Goal: Task Accomplishment & Management: Use online tool/utility

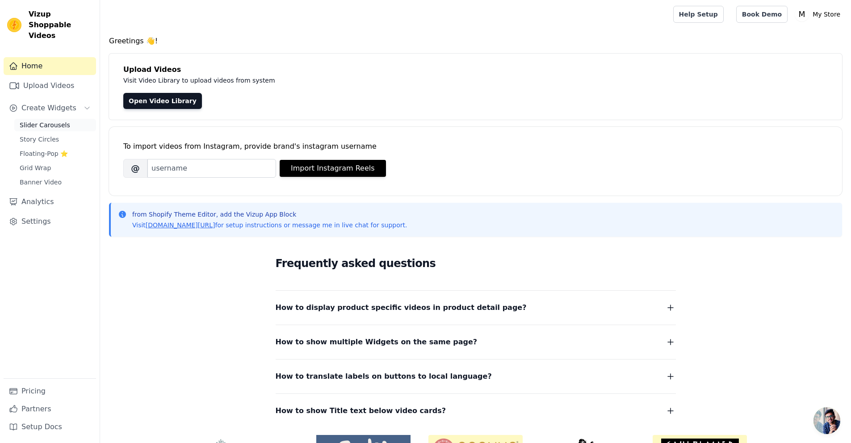
click at [53, 121] on span "Slider Carousels" at bounding box center [45, 125] width 50 height 9
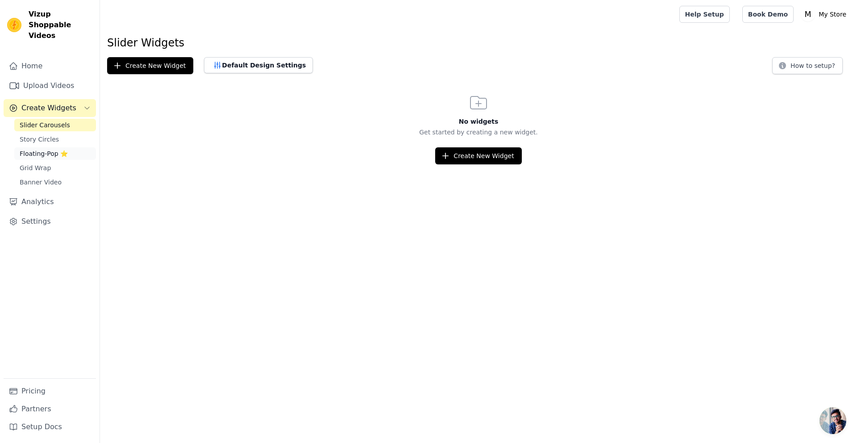
click at [63, 149] on span "Floating-Pop ⭐" at bounding box center [44, 153] width 48 height 9
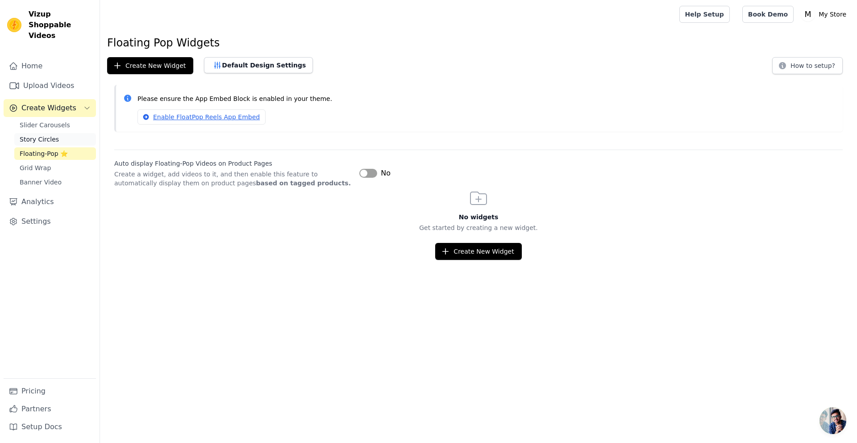
click at [58, 133] on link "Story Circles" at bounding box center [55, 139] width 82 height 13
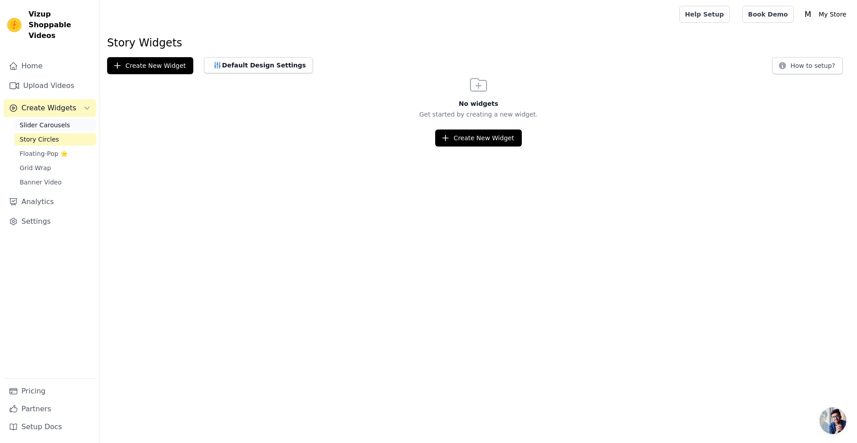
click at [58, 121] on span "Slider Carousels" at bounding box center [45, 125] width 50 height 9
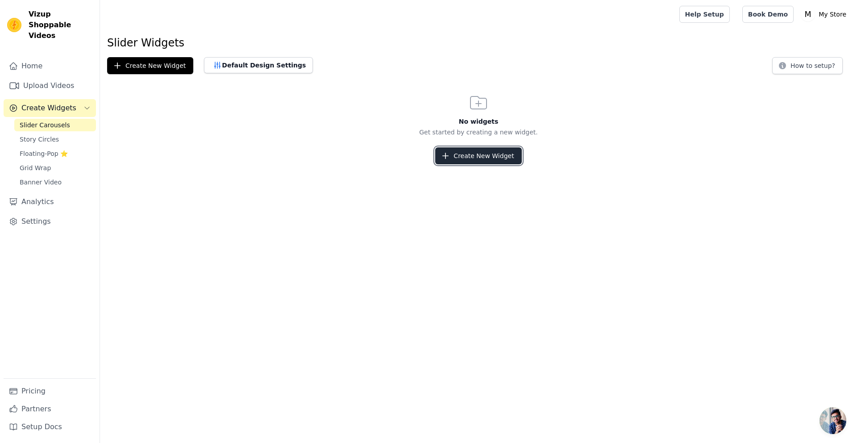
click at [476, 157] on button "Create New Widget" at bounding box center [478, 155] width 86 height 17
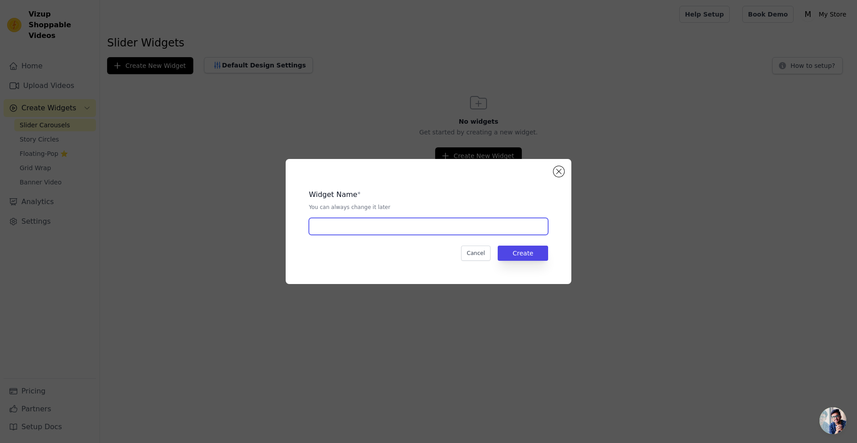
click at [420, 230] on input "text" at bounding box center [428, 226] width 239 height 17
type input "carousel1"
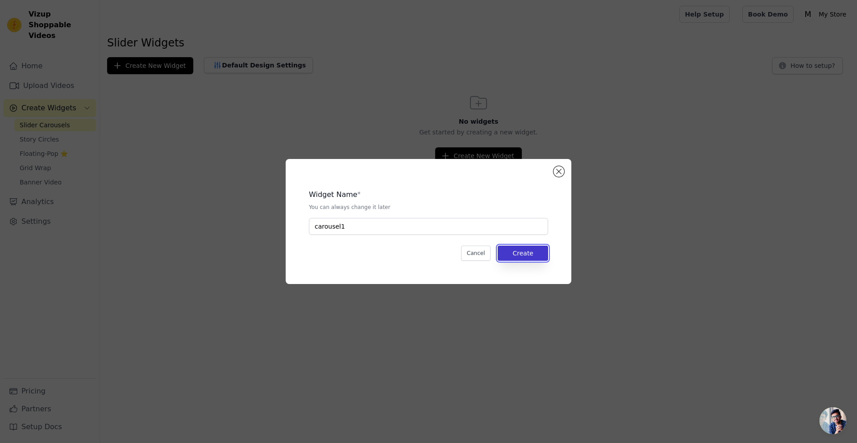
click at [536, 250] on button "Create" at bounding box center [523, 253] width 50 height 15
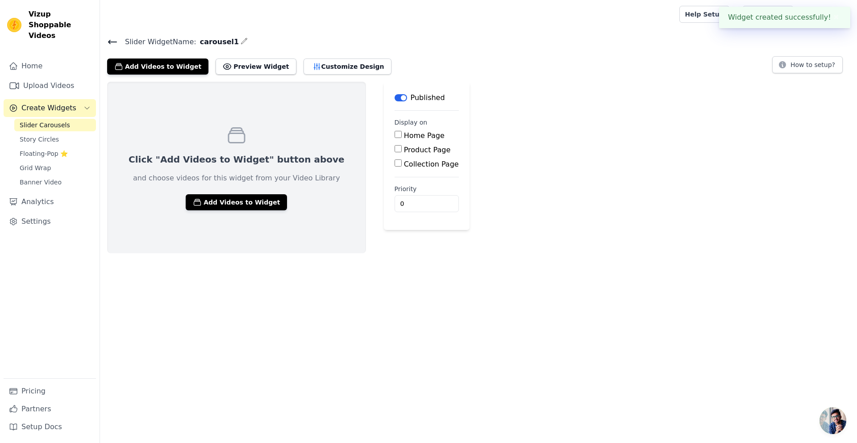
click at [395, 149] on input "Product Page" at bounding box center [398, 148] width 7 height 7
checkbox input "true"
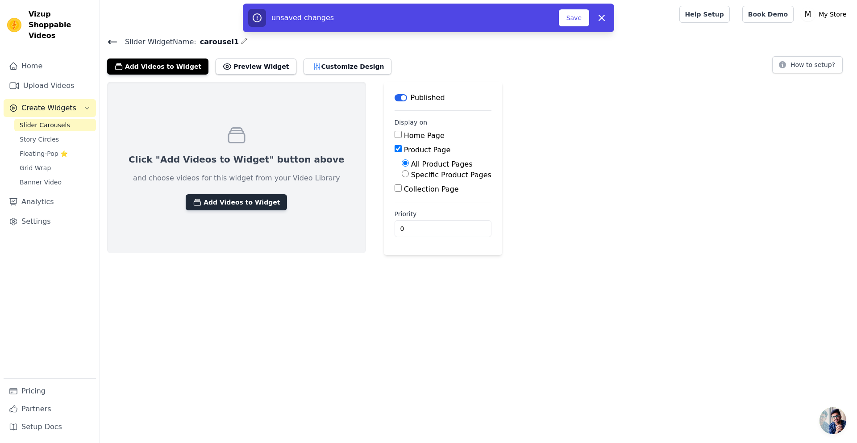
click at [259, 198] on button "Add Videos to Widget" at bounding box center [236, 202] width 101 height 16
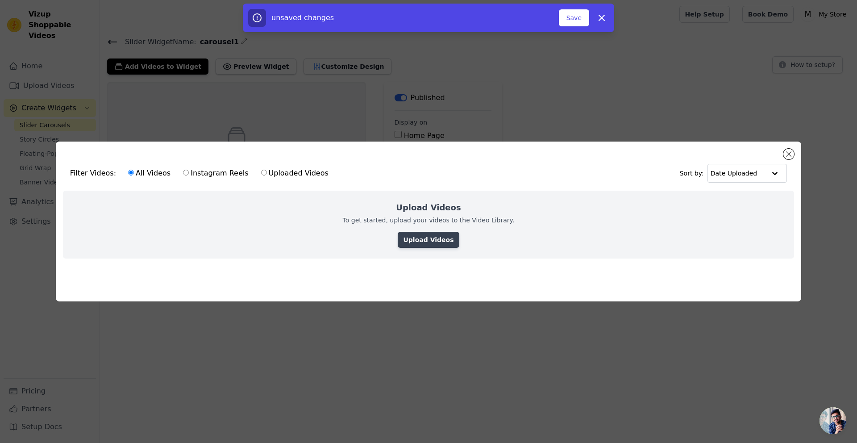
click at [450, 241] on link "Upload Videos" at bounding box center [428, 240] width 61 height 16
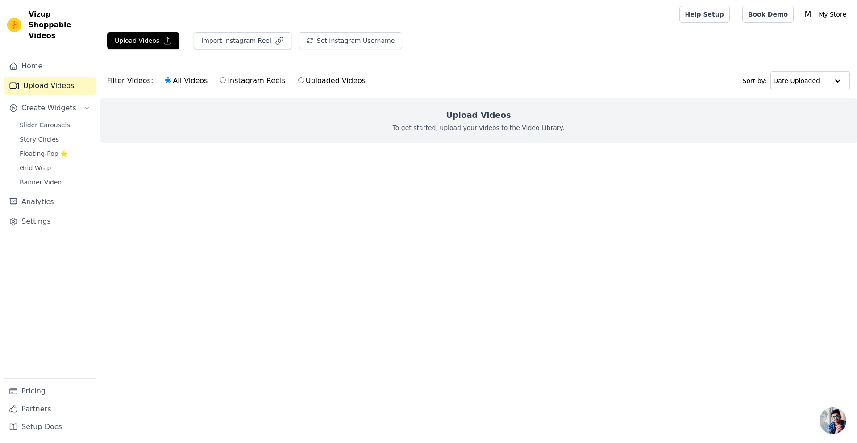
click at [298, 80] on input "Uploaded Videos" at bounding box center [301, 80] width 6 height 6
radio input "true"
click at [159, 46] on button "Upload Videos" at bounding box center [143, 40] width 72 height 17
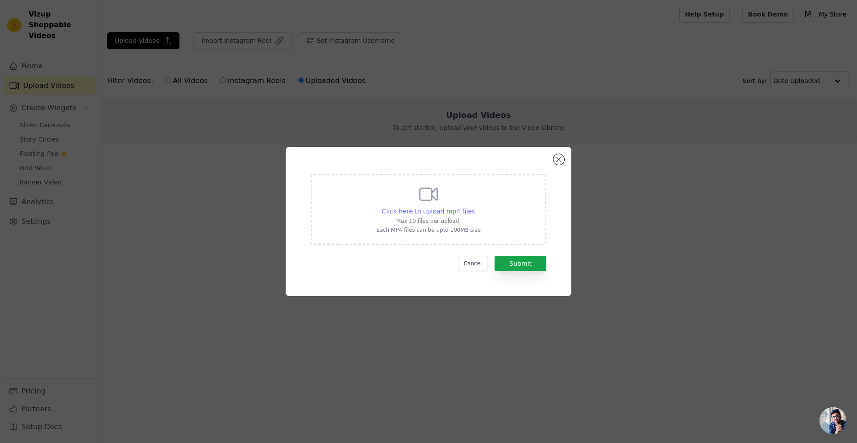
click at [443, 209] on span "Click here to upload mp4 files" at bounding box center [428, 211] width 93 height 7
click at [475, 207] on input "Click here to upload mp4 files Max 10 files per upload. Each MP4 files can be u…" at bounding box center [475, 206] width 0 height 0
type input "C:\fakepath\Comment ‘matcha’ for everything I use 🍵🍵🍵 The ritual of making my {…"
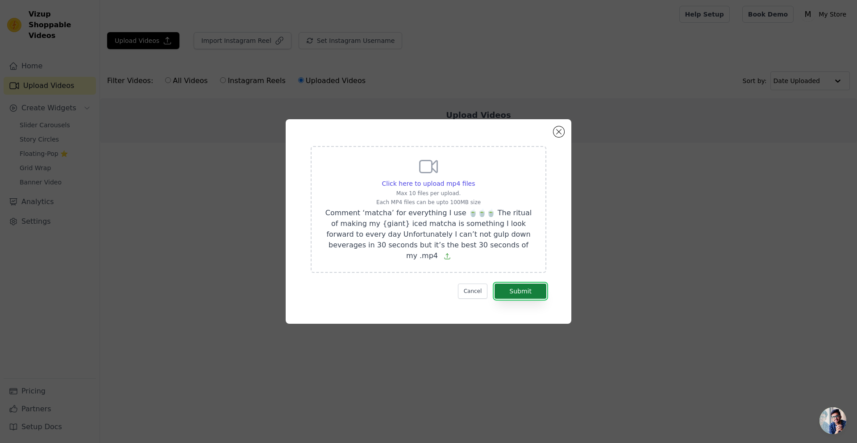
click at [533, 288] on button "Submit" at bounding box center [521, 291] width 52 height 15
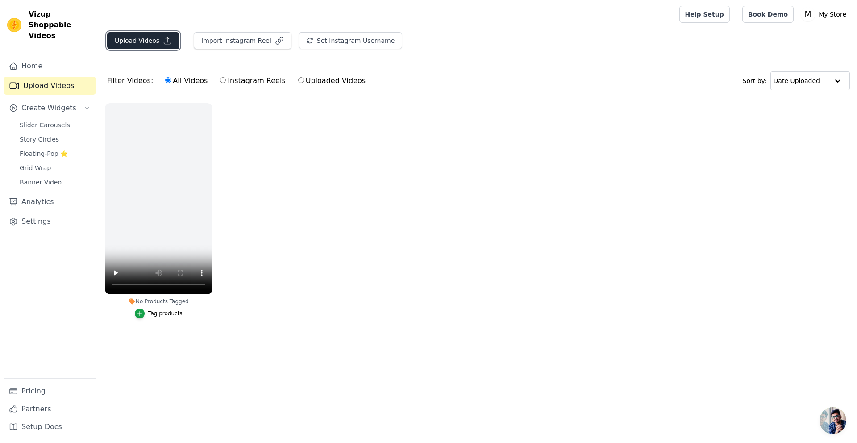
click at [141, 40] on button "Upload Videos" at bounding box center [143, 40] width 72 height 17
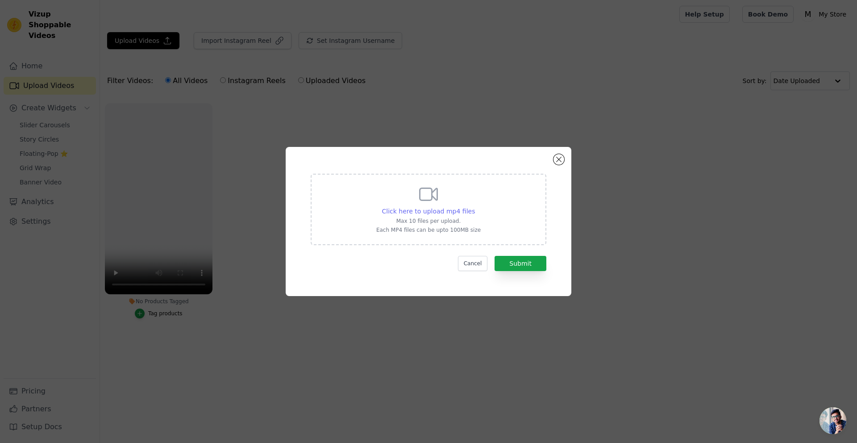
click at [435, 208] on span "Click here to upload mp4 files" at bounding box center [428, 211] width 93 height 7
click at [475, 207] on input "Click here to upload mp4 files Max 10 files per upload. Each MP4 files can be u…" at bounding box center [475, 206] width 0 height 0
type input "C:\fakepath\From KlickPin CF Experience the irresistible allure of our matcha l…"
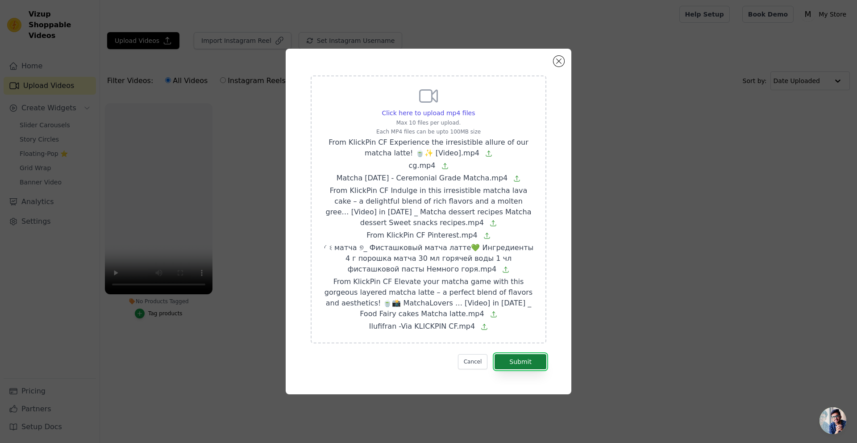
click at [527, 364] on button "Submit" at bounding box center [521, 361] width 52 height 15
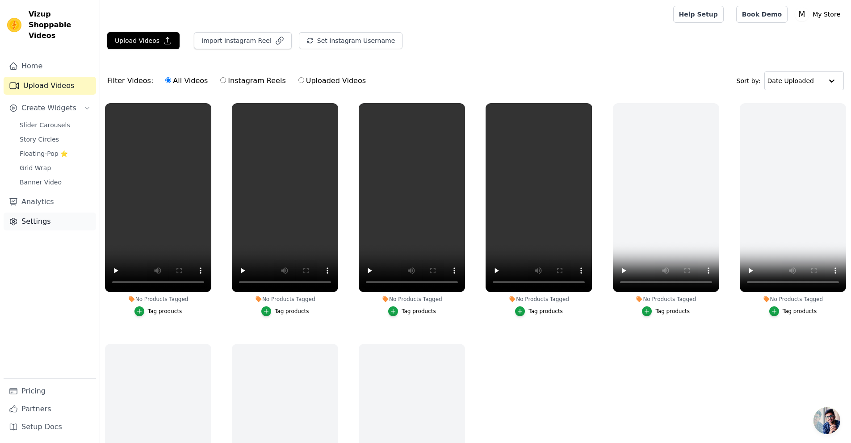
click at [50, 213] on link "Settings" at bounding box center [50, 222] width 92 height 18
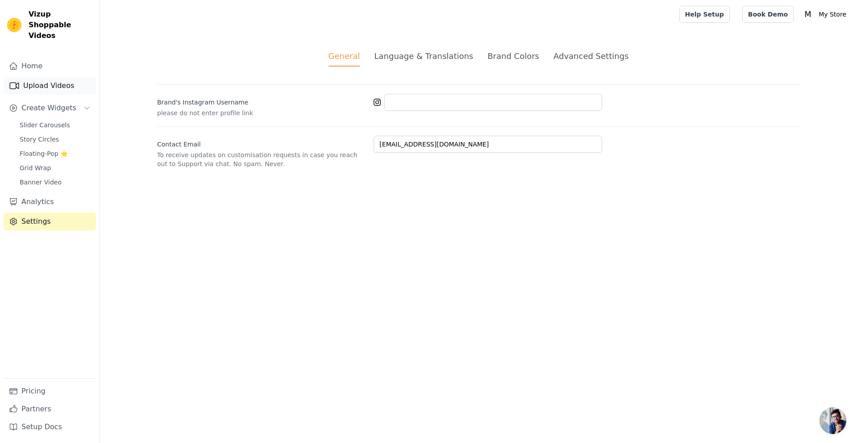
click at [61, 80] on link "Upload Videos" at bounding box center [50, 86] width 92 height 18
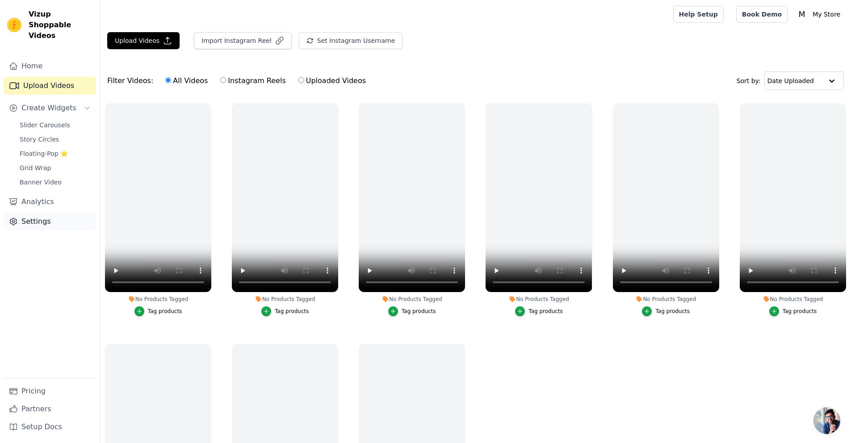
click at [61, 215] on link "Settings" at bounding box center [50, 222] width 92 height 18
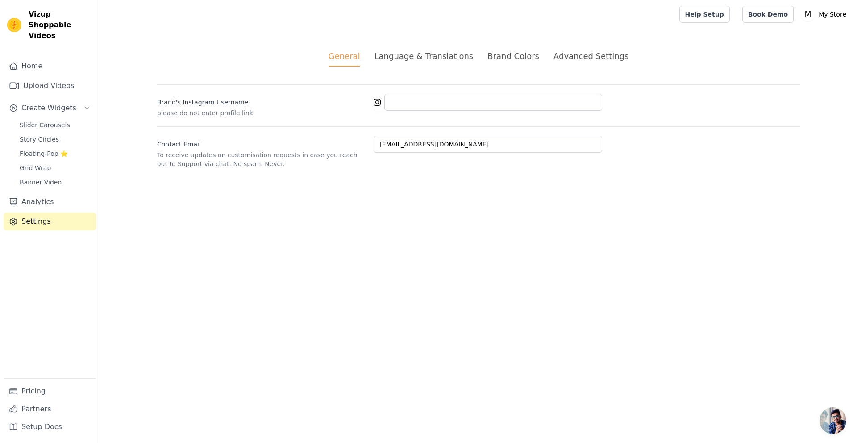
click at [566, 56] on div "Advanced Settings" at bounding box center [591, 56] width 75 height 12
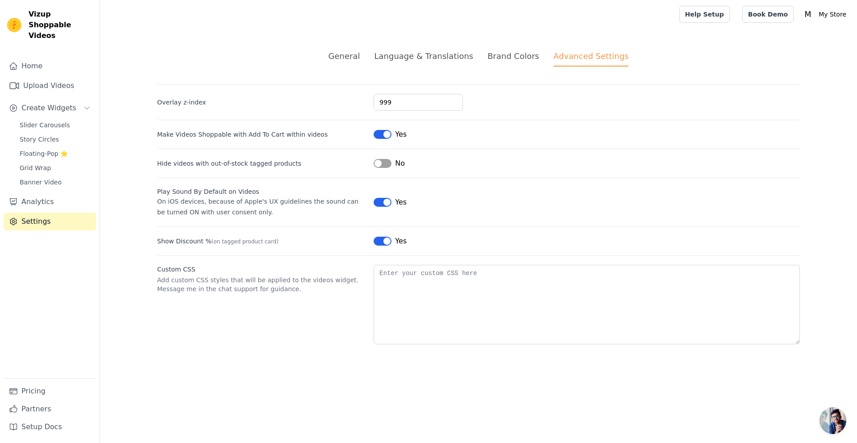
click at [384, 134] on button "Label" at bounding box center [383, 134] width 18 height 9
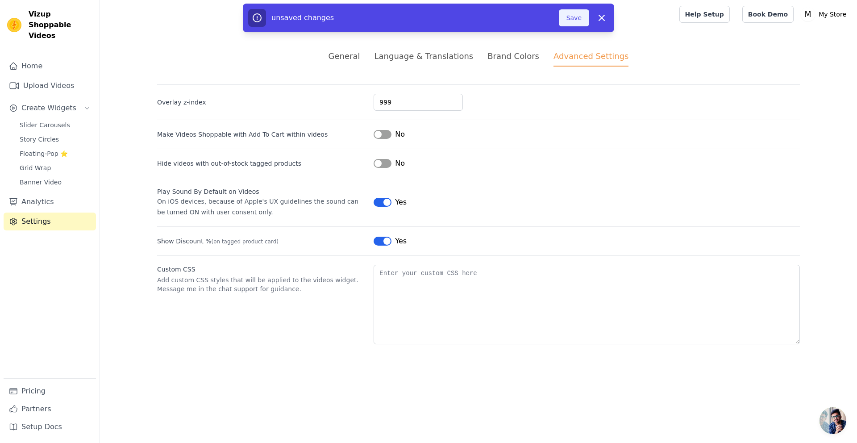
click at [565, 16] on button "Save" at bounding box center [574, 17] width 30 height 17
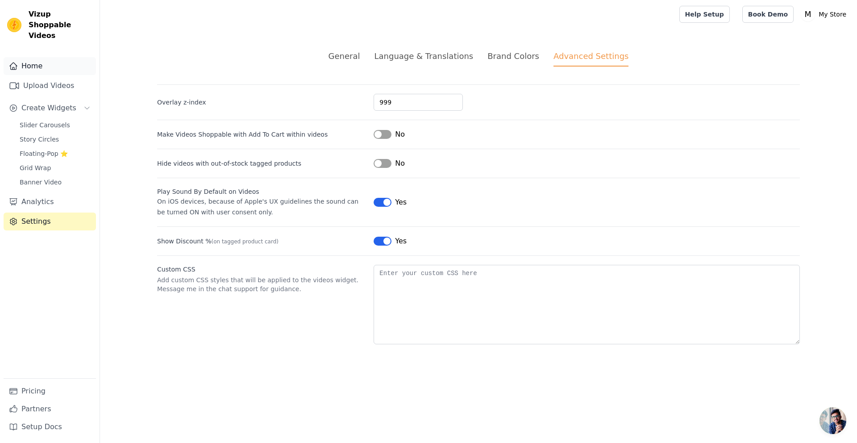
click at [40, 57] on link "Home" at bounding box center [50, 66] width 92 height 18
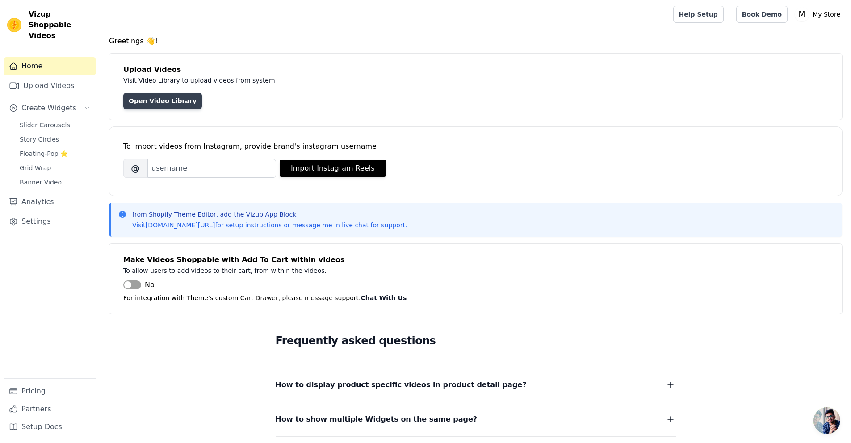
click at [151, 104] on link "Open Video Library" at bounding box center [162, 101] width 79 height 16
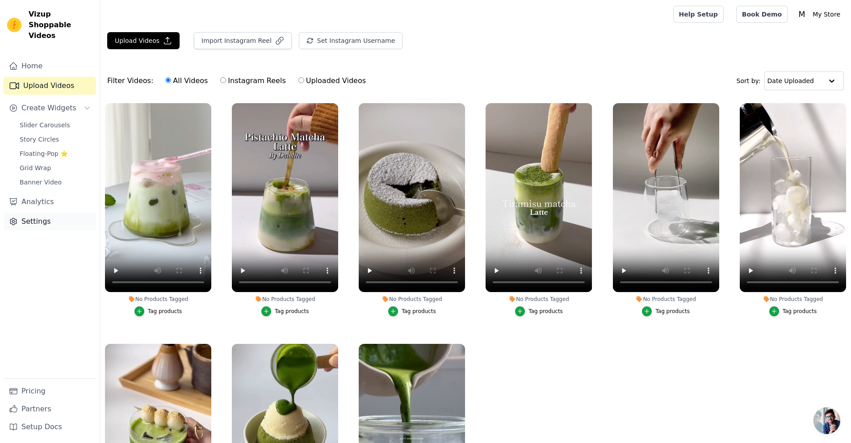
click at [40, 213] on link "Settings" at bounding box center [50, 222] width 92 height 18
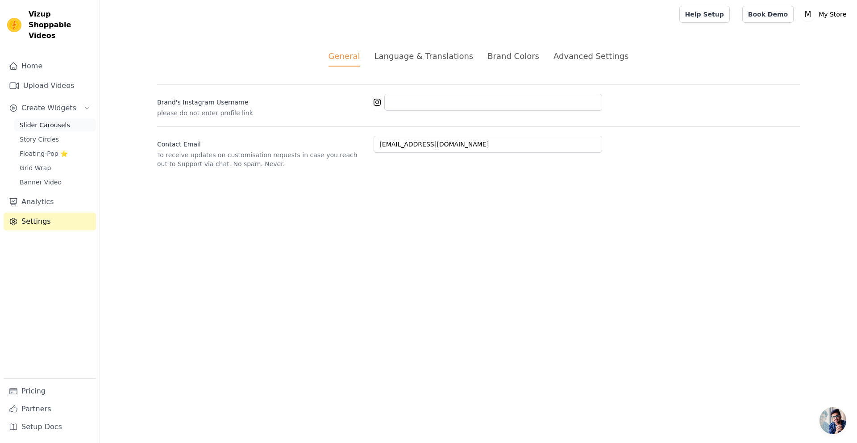
click at [56, 121] on span "Slider Carousels" at bounding box center [45, 125] width 50 height 9
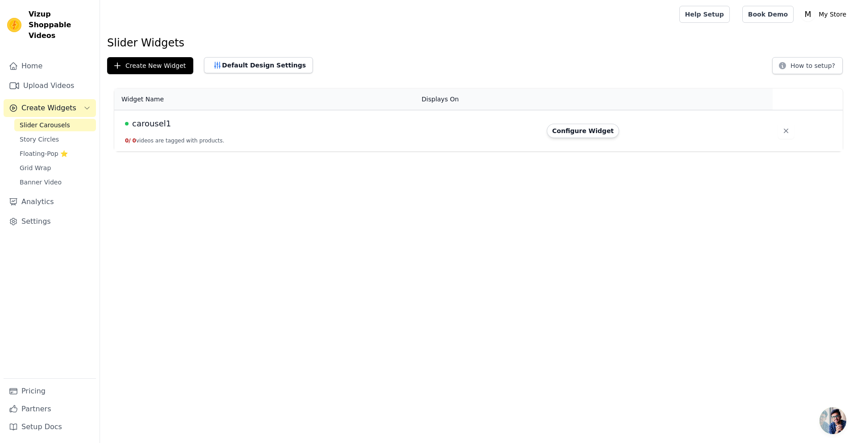
click at [445, 138] on td at bounding box center [479, 131] width 125 height 42
click at [594, 127] on button "Configure Widget" at bounding box center [583, 131] width 72 height 14
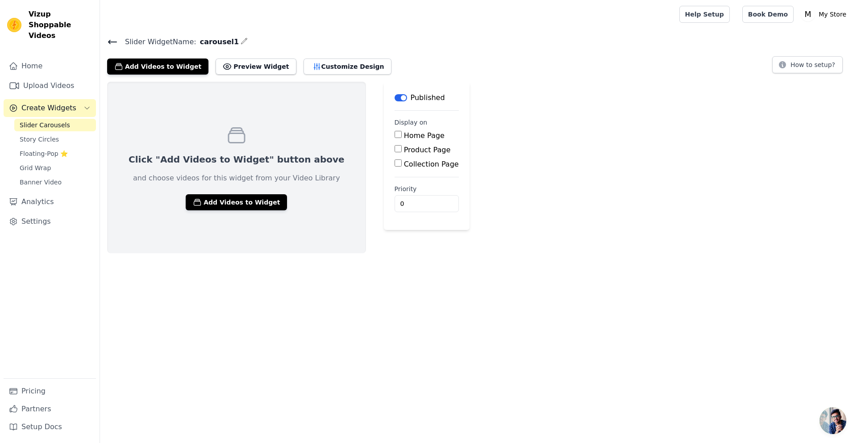
click at [395, 149] on input "Product Page" at bounding box center [398, 148] width 7 height 7
checkbox input "true"
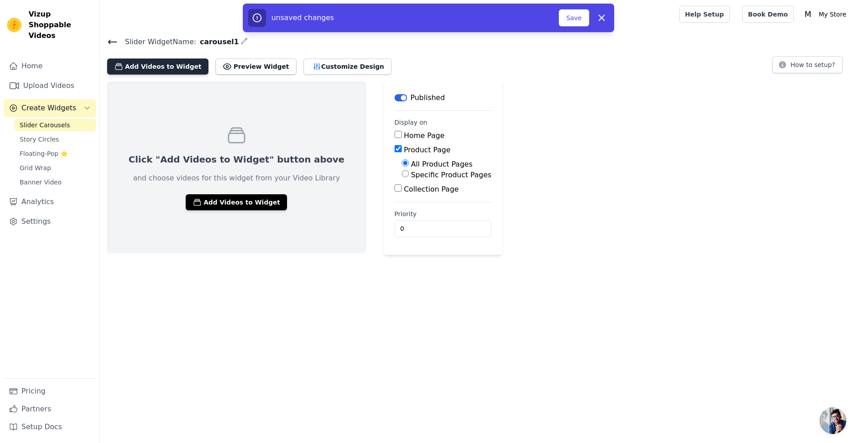
click at [171, 62] on button "Add Videos to Widget" at bounding box center [157, 66] width 101 height 16
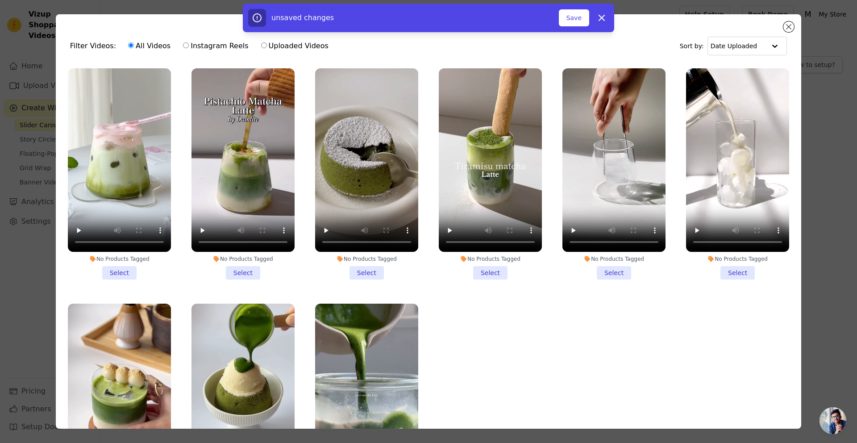
click at [131, 270] on li "No Products Tagged Select" at bounding box center [119, 173] width 103 height 211
click at [0, 0] on input "No Products Tagged Select" at bounding box center [0, 0] width 0 height 0
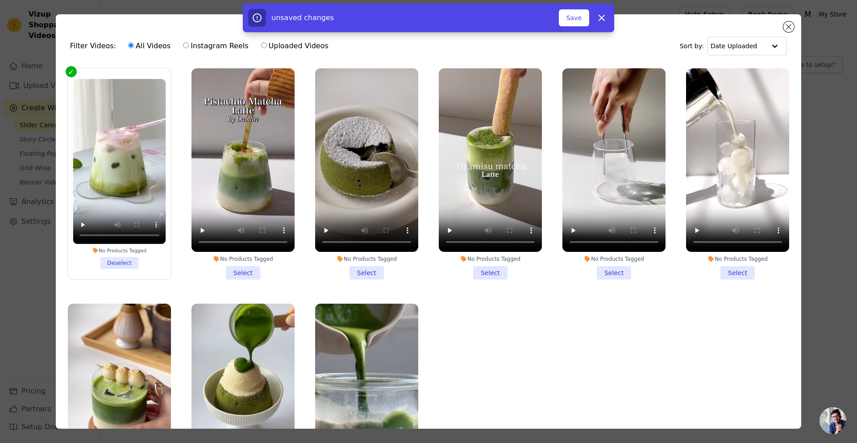
click at [236, 271] on li "No Products Tagged Select" at bounding box center [243, 173] width 103 height 211
click at [0, 0] on input "No Products Tagged Select" at bounding box center [0, 0] width 0 height 0
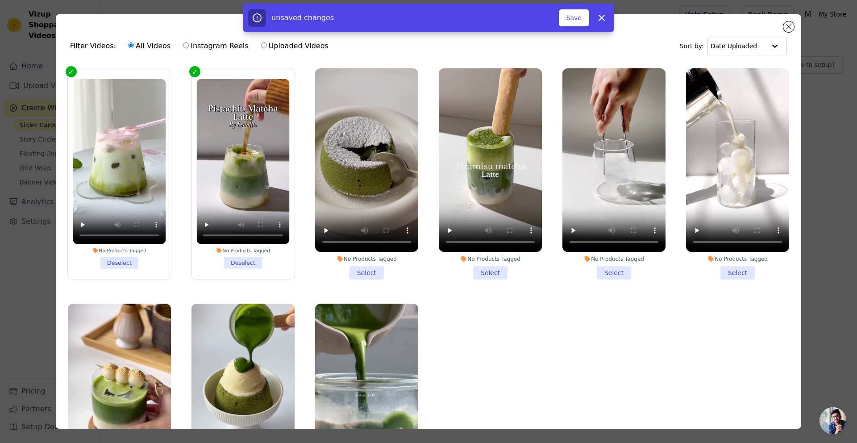
click at [350, 270] on li "No Products Tagged Select" at bounding box center [366, 173] width 103 height 211
click at [0, 0] on input "No Products Tagged Select" at bounding box center [0, 0] width 0 height 0
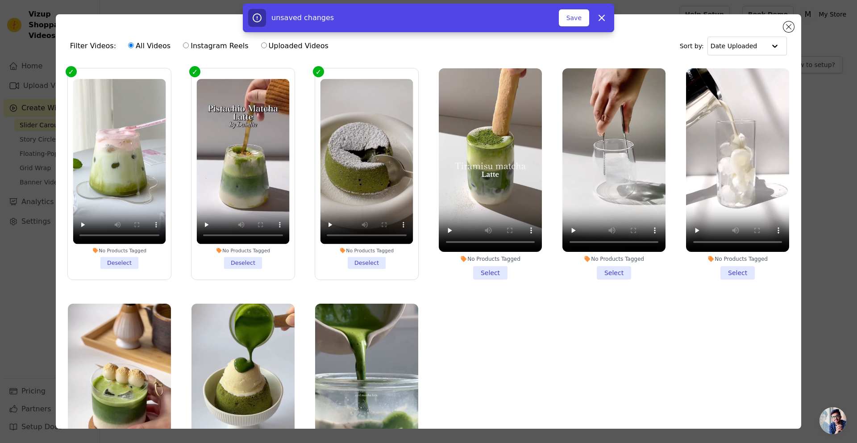
click at [475, 273] on li "No Products Tagged Select" at bounding box center [490, 173] width 103 height 211
click at [0, 0] on input "No Products Tagged Select" at bounding box center [0, 0] width 0 height 0
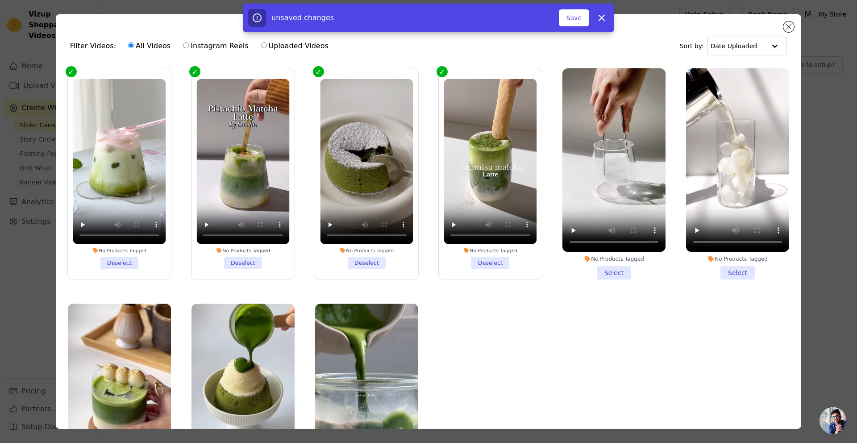
click at [599, 271] on li "No Products Tagged Select" at bounding box center [614, 173] width 103 height 211
click at [0, 0] on input "No Products Tagged Select" at bounding box center [0, 0] width 0 height 0
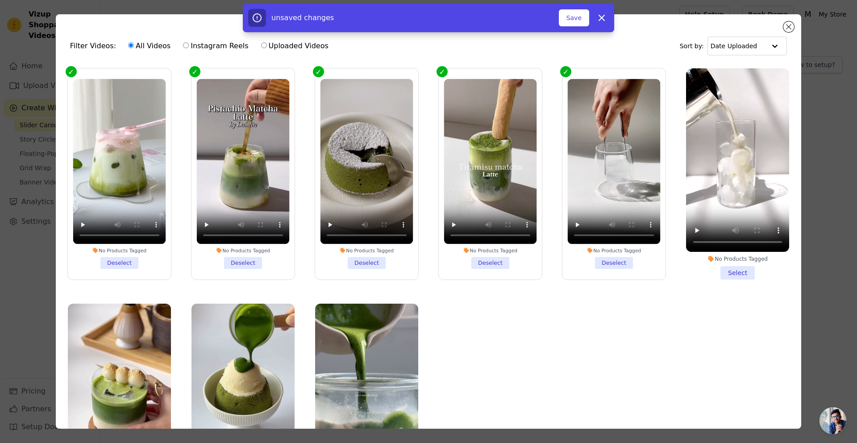
click at [728, 272] on li "No Products Tagged Select" at bounding box center [737, 173] width 103 height 211
click at [0, 0] on input "No Products Tagged Select" at bounding box center [0, 0] width 0 height 0
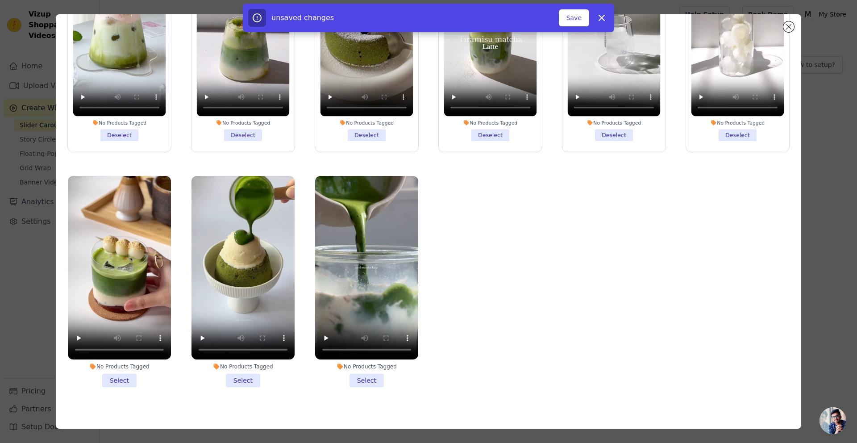
scroll to position [78, 0]
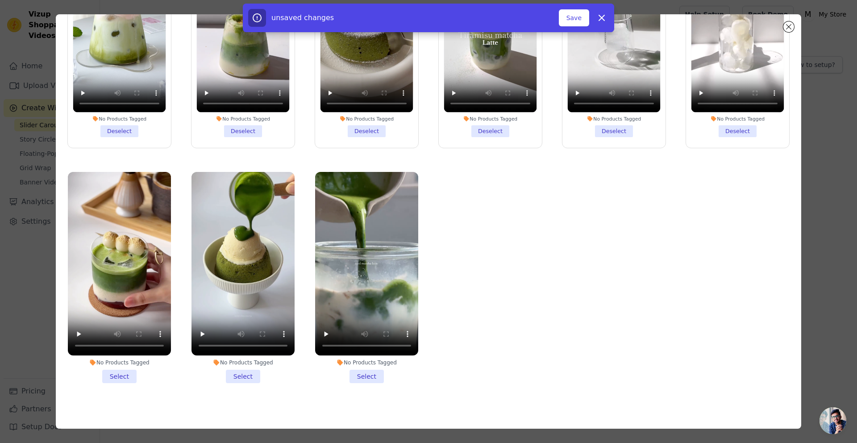
click at [358, 367] on li "No Products Tagged Select" at bounding box center [366, 277] width 103 height 211
click at [0, 0] on input "No Products Tagged Select" at bounding box center [0, 0] width 0 height 0
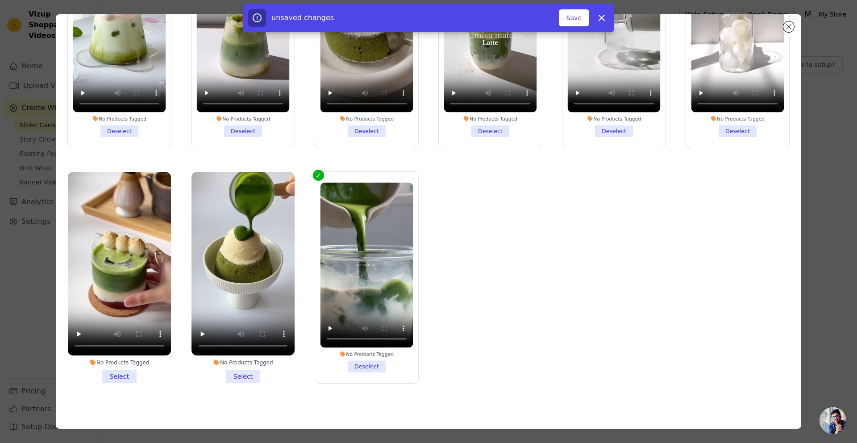
click at [238, 370] on li "No Products Tagged Select" at bounding box center [243, 277] width 103 height 211
click at [0, 0] on input "No Products Tagged Select" at bounding box center [0, 0] width 0 height 0
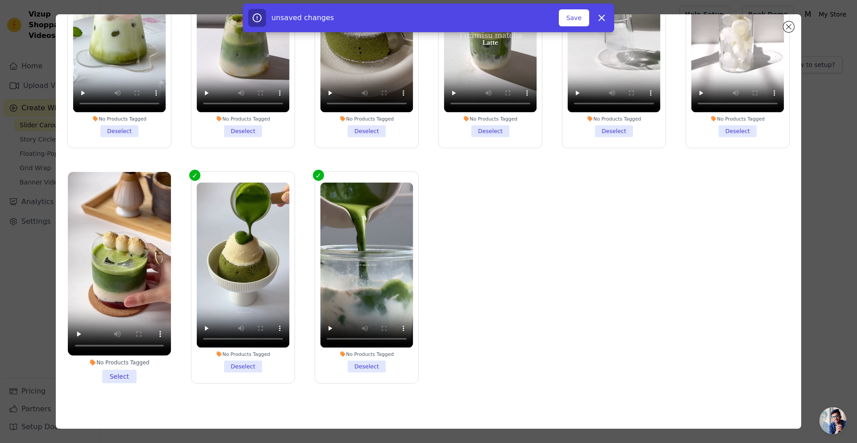
click at [119, 371] on li "No Products Tagged Select" at bounding box center [119, 277] width 103 height 211
click at [0, 0] on input "No Products Tagged Select" at bounding box center [0, 0] width 0 height 0
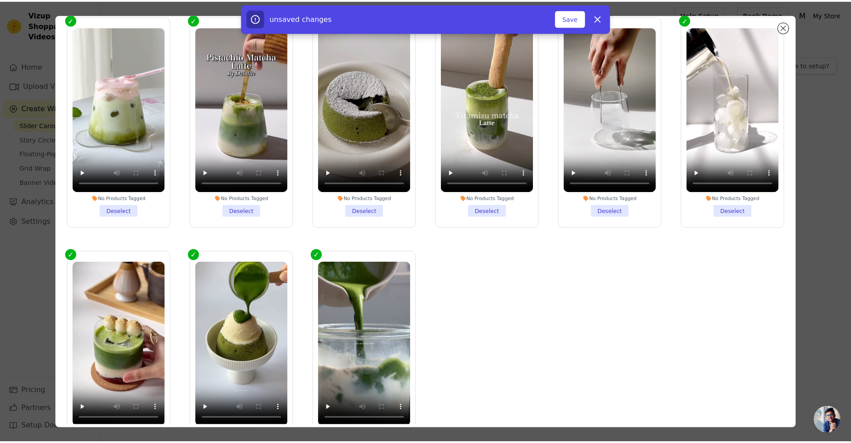
scroll to position [0, 0]
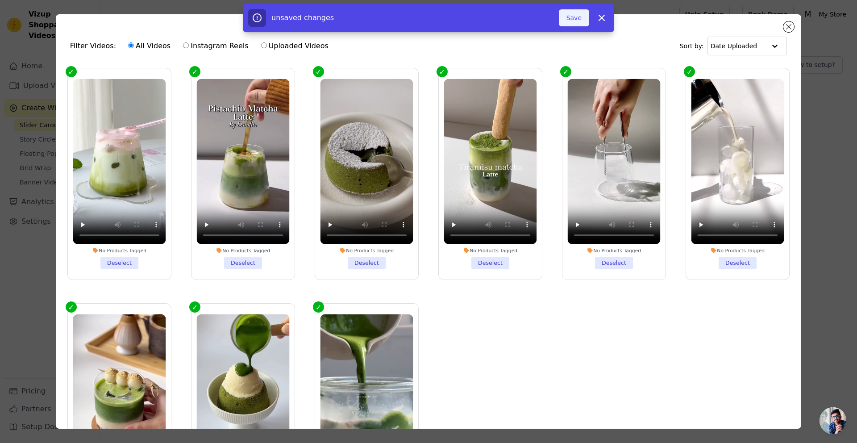
click at [584, 17] on button "Save" at bounding box center [574, 17] width 30 height 17
click at [572, 22] on button "Save" at bounding box center [574, 17] width 30 height 17
click at [835, 18] on button "✖" at bounding box center [836, 17] width 10 height 11
click at [835, 21] on button "✖" at bounding box center [836, 17] width 10 height 11
click at [788, 28] on div "9 videos selected Add To Widget Dismiss" at bounding box center [428, 20] width 857 height 32
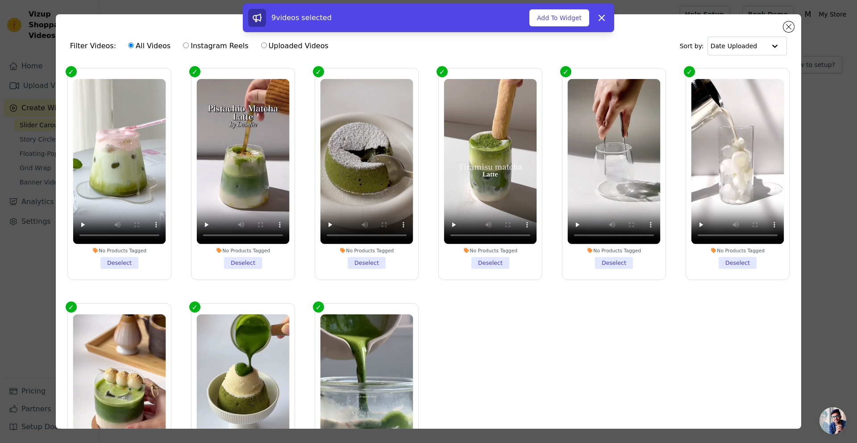
click at [791, 28] on div "9 videos selected Add To Widget Dismiss" at bounding box center [428, 20] width 857 height 32
click at [572, 19] on button "Add To Widget" at bounding box center [560, 17] width 60 height 17
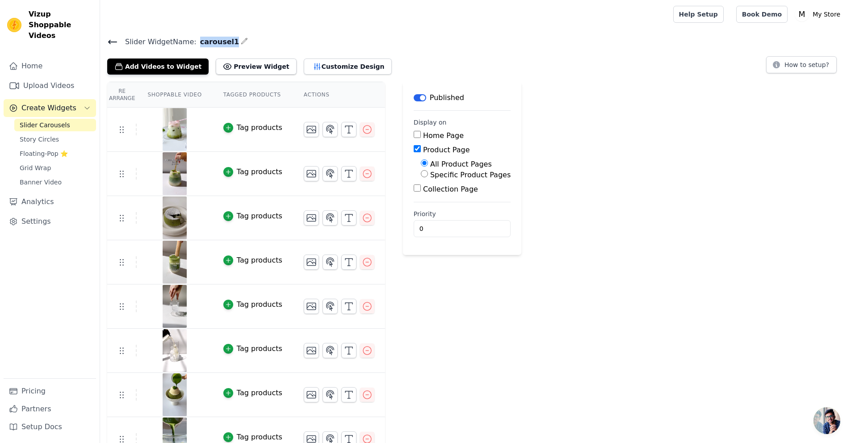
drag, startPoint x: 227, startPoint y: 40, endPoint x: 196, endPoint y: 40, distance: 30.8
click at [196, 40] on span "carousel1" at bounding box center [217, 42] width 43 height 11
copy span "carousel1"
